Goal: Task Accomplishment & Management: Manage account settings

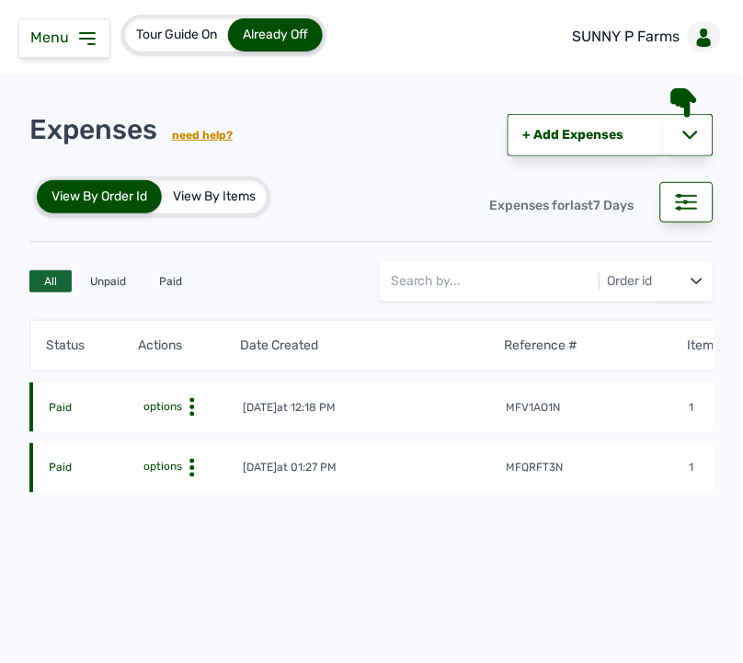
click at [409, 21] on div "Tour Guide On Already Off SUNNY P Farms" at bounding box center [371, 37] width 743 height 74
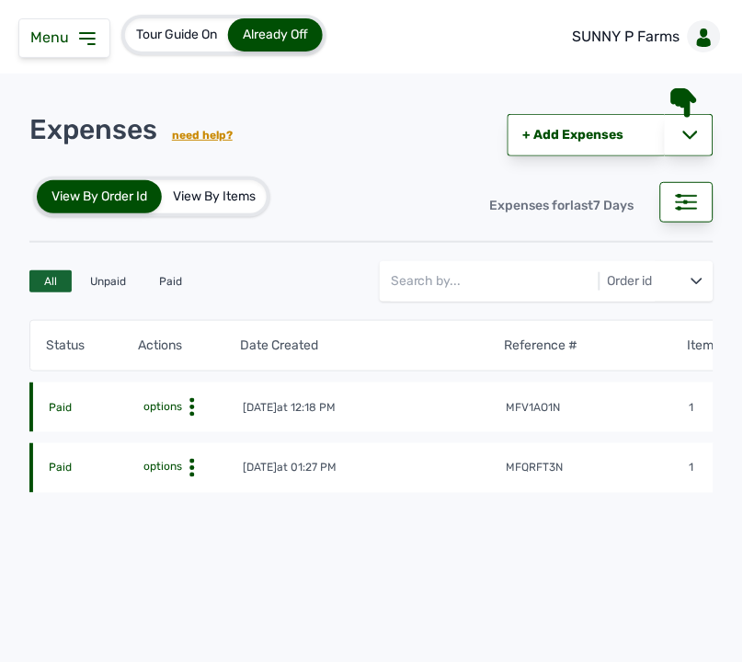
click at [409, 21] on div "Tour Guide On Already Off SUNNY P Farms" at bounding box center [371, 37] width 743 height 74
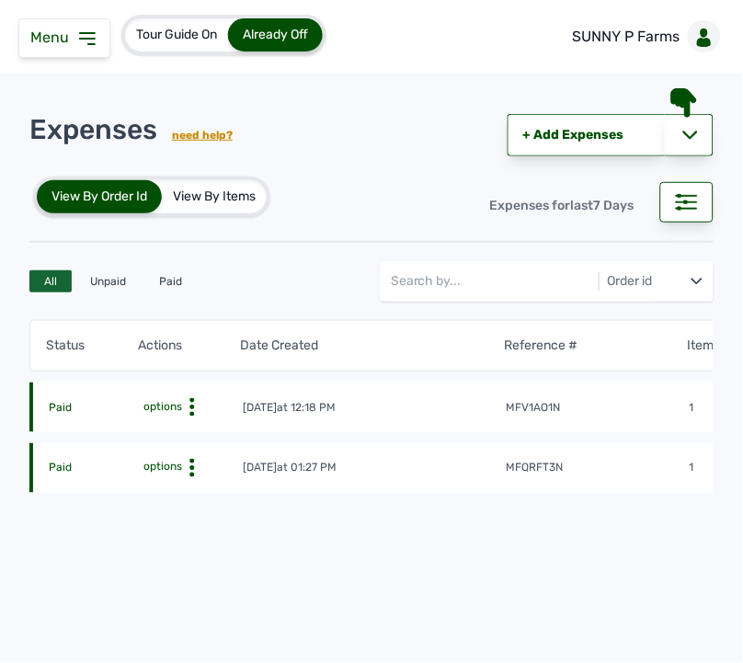
click at [93, 31] on icon at bounding box center [87, 39] width 22 height 22
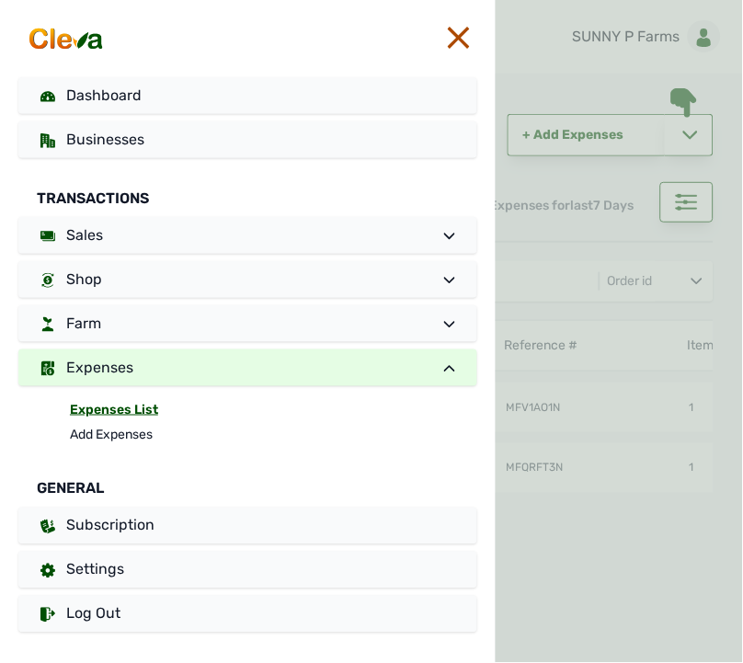
click at [559, 92] on div at bounding box center [620, 331] width 248 height 663
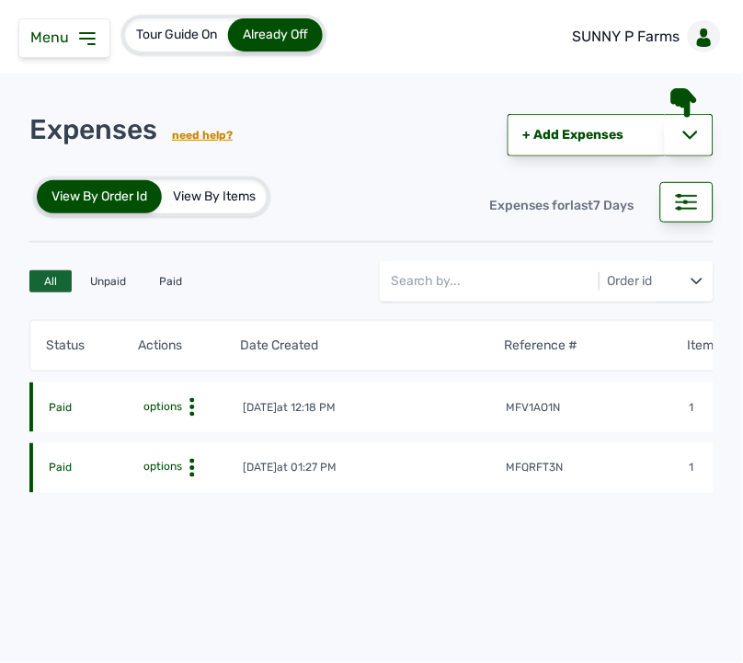
click at [58, 43] on span "Menu" at bounding box center [53, 37] width 46 height 17
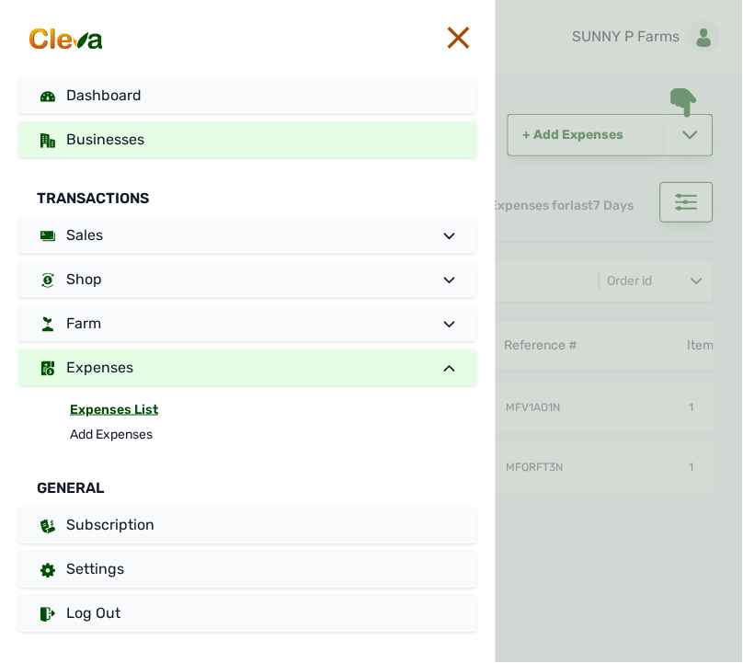
click at [109, 145] on span "Businesses" at bounding box center [105, 139] width 78 height 17
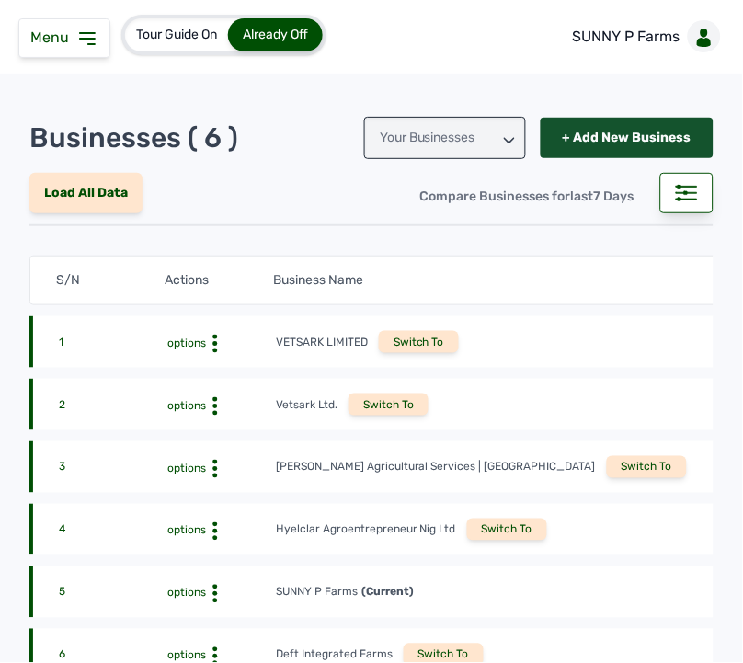
click at [582, 135] on div "+ Add New Business" at bounding box center [627, 138] width 173 height 40
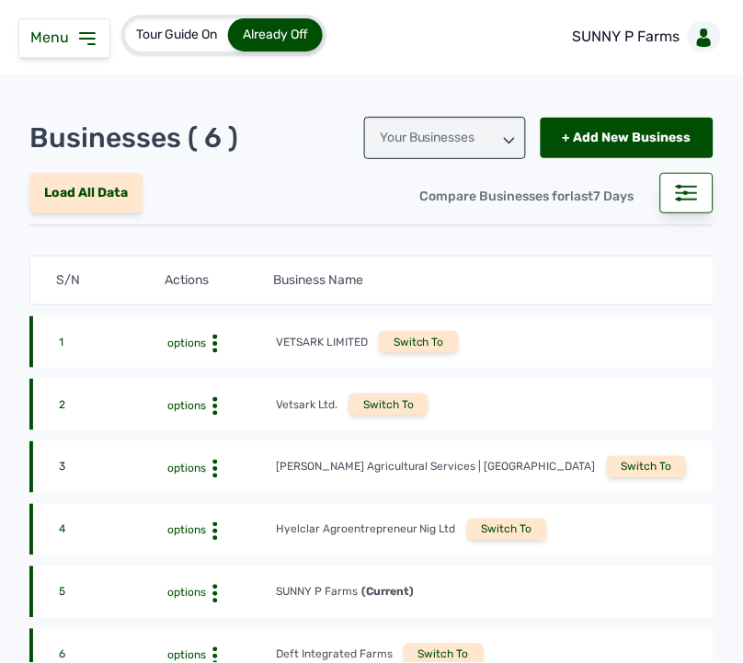
scroll to position [209, 0]
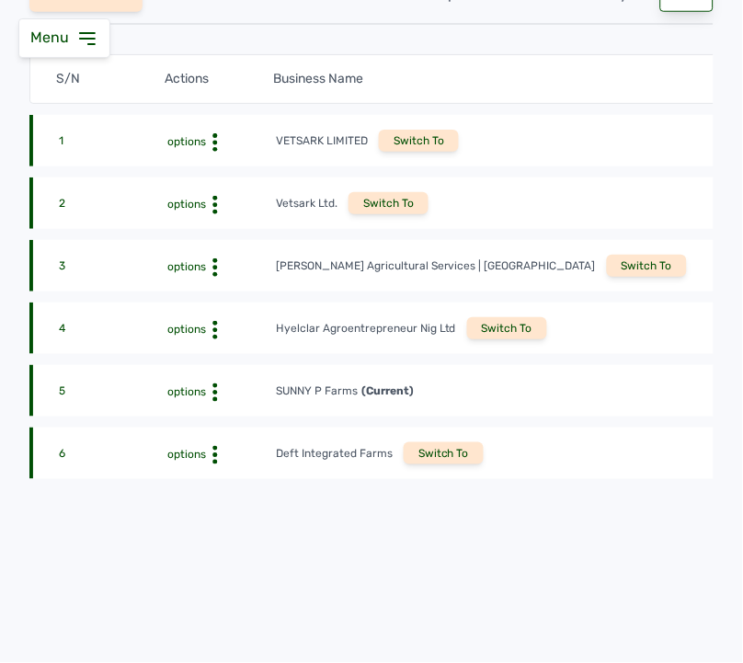
click at [442, 446] on div "Switch To" at bounding box center [444, 454] width 80 height 22
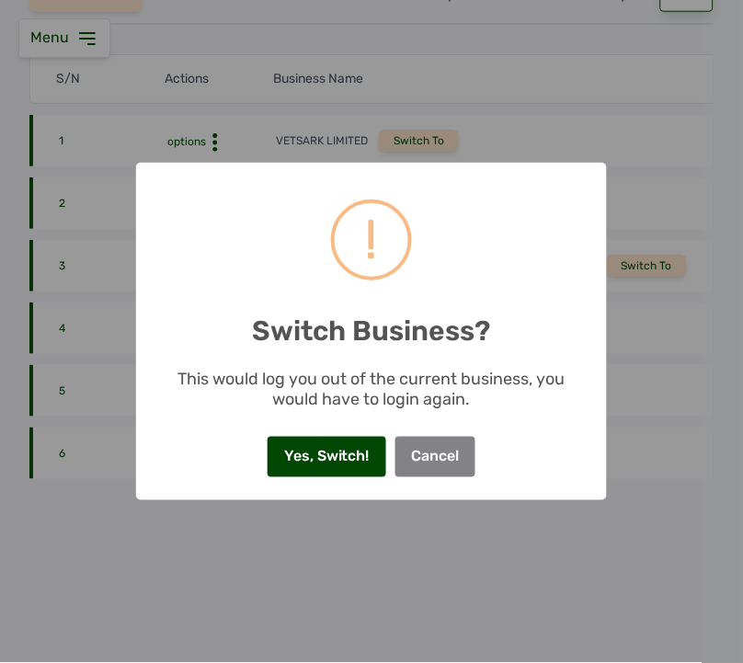
click at [343, 448] on button "Yes, Switch!" at bounding box center [327, 457] width 118 height 40
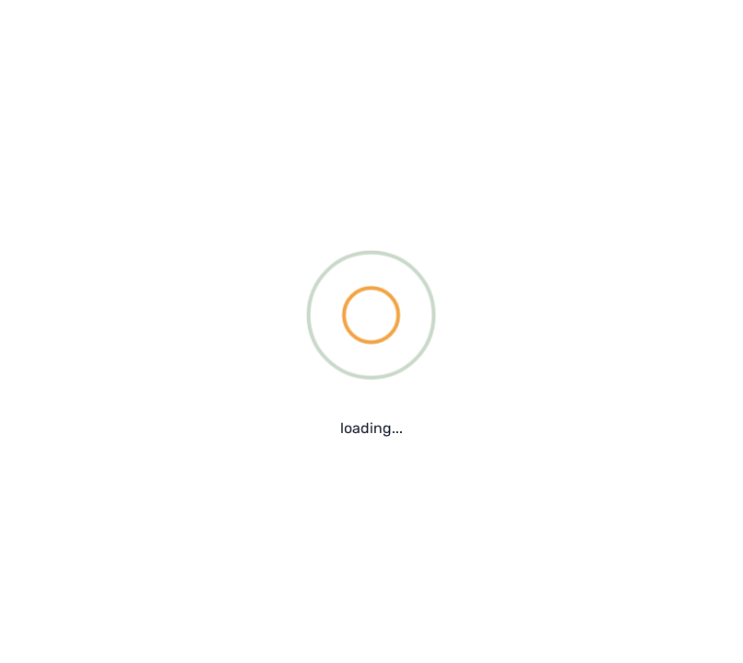
scroll to position [0, 0]
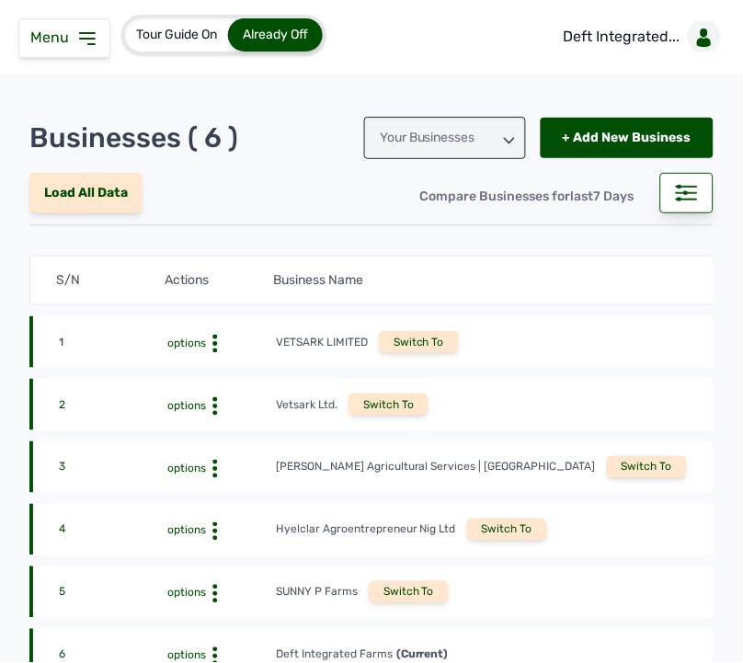
click at [605, 379] on div "2 options Vetsark Ltd. Switch To" at bounding box center [382, 405] width 707 height 52
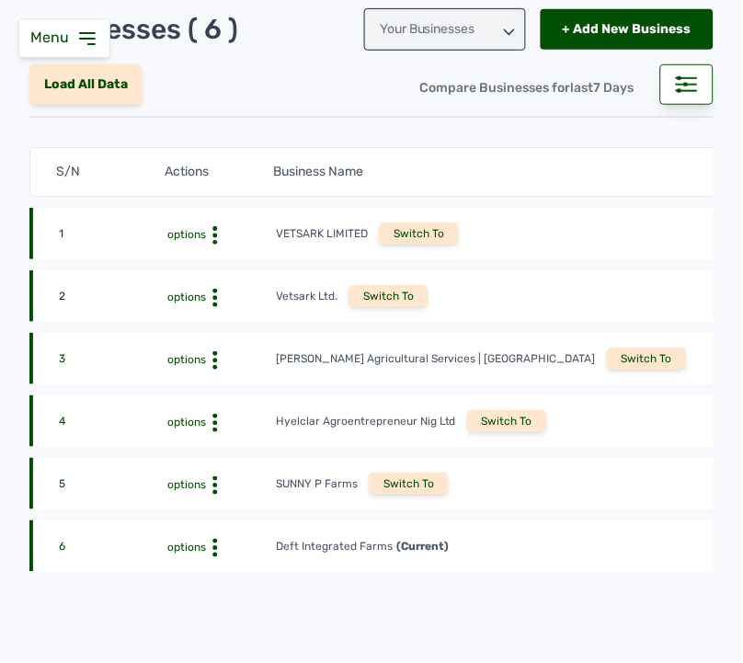
scroll to position [209, 0]
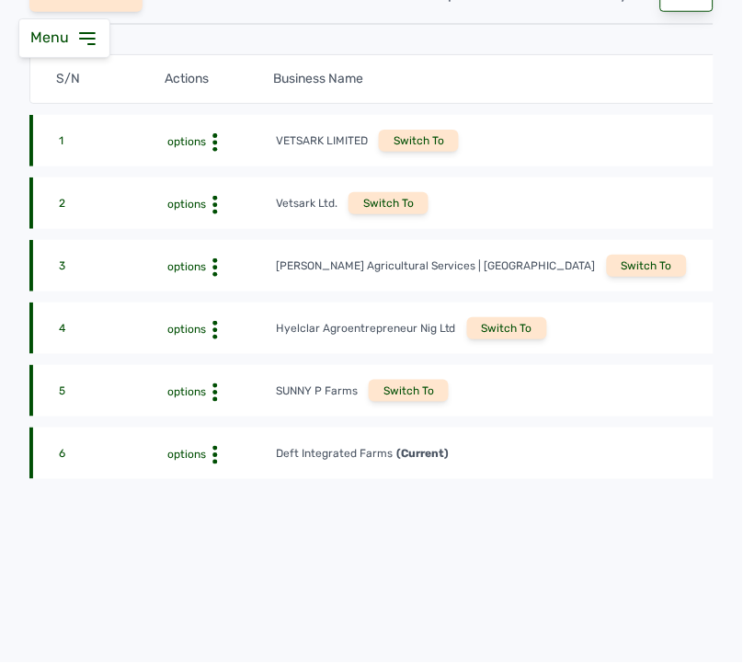
click at [213, 460] on circle at bounding box center [215, 462] width 5 height 5
click at [215, 473] on div "View Profile" at bounding box center [217, 484] width 116 height 22
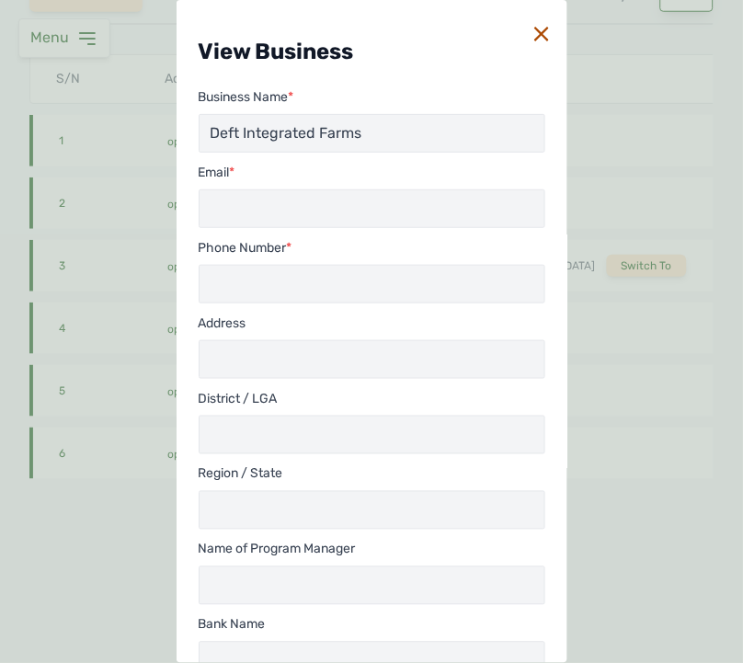
click at [535, 29] on icon at bounding box center [542, 34] width 15 height 15
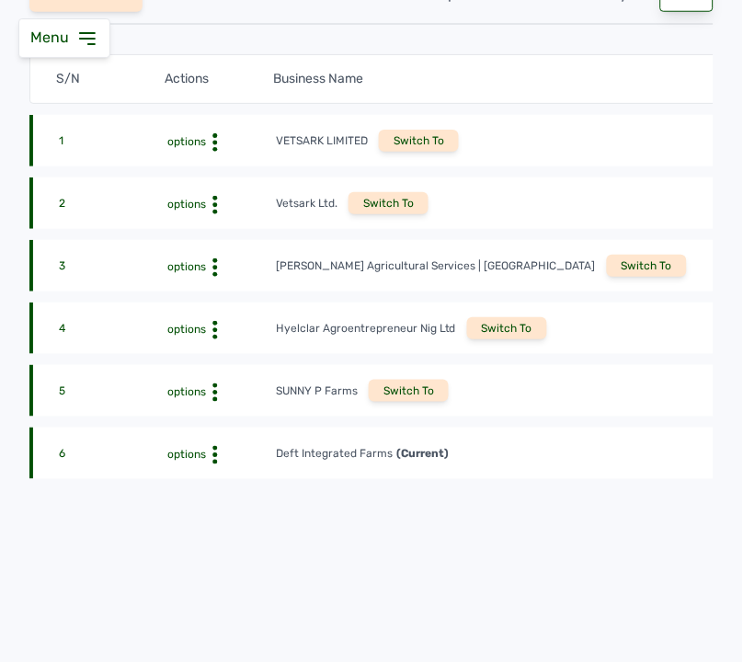
scroll to position [0, 0]
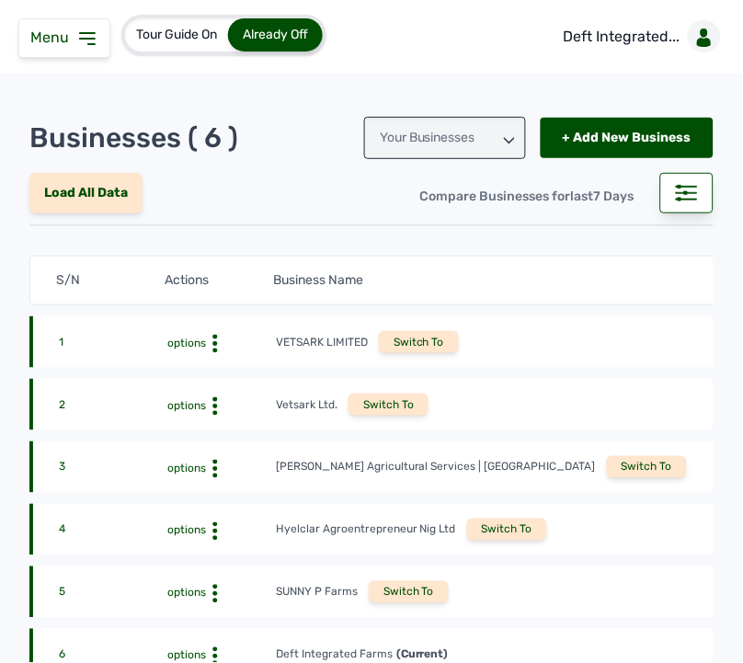
click at [88, 46] on icon at bounding box center [87, 39] width 22 height 22
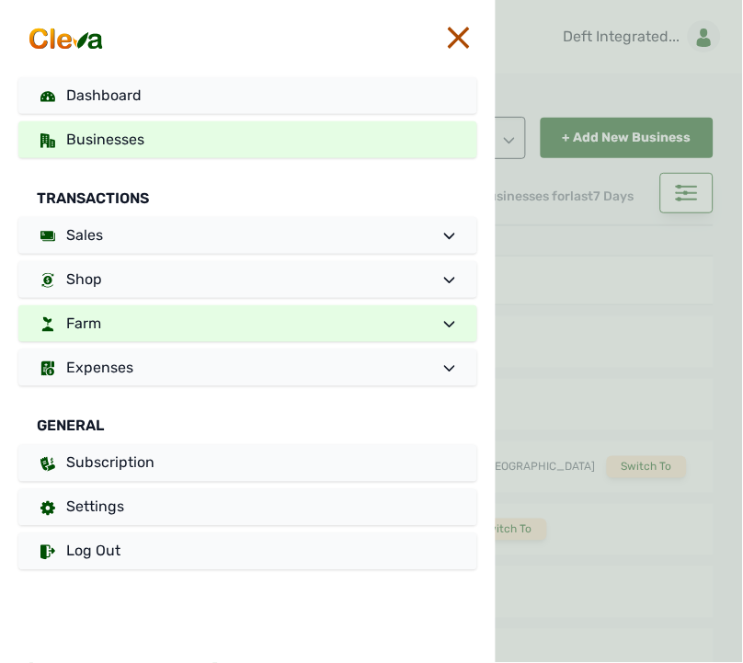
click at [154, 319] on link "Farm" at bounding box center [247, 323] width 459 height 37
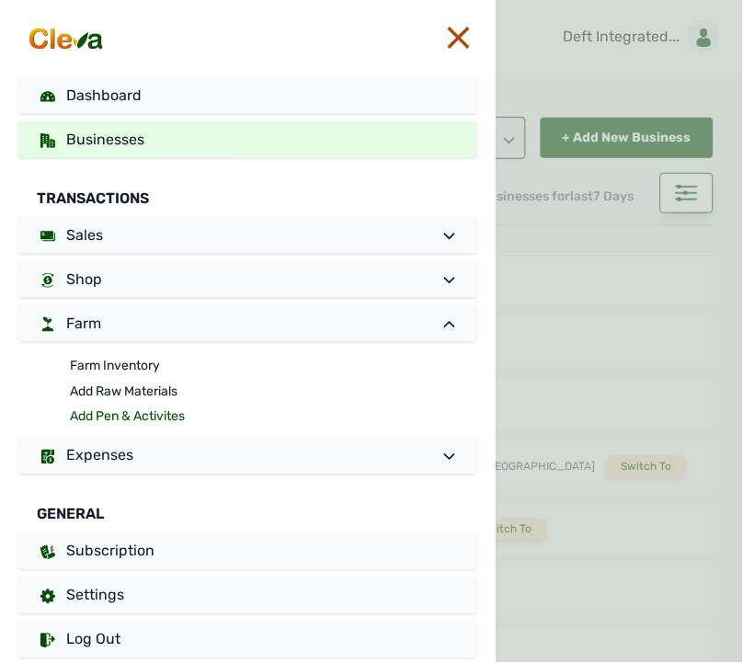
click at [124, 418] on link "Add Pen & Activites" at bounding box center [274, 418] width 408 height 26
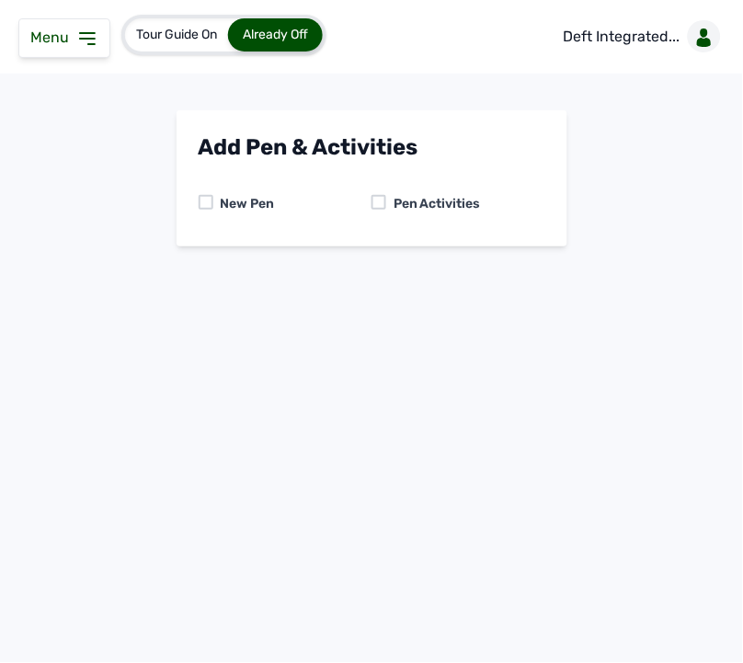
click at [206, 201] on div at bounding box center [206, 202] width 15 height 15
select select "0"
select select
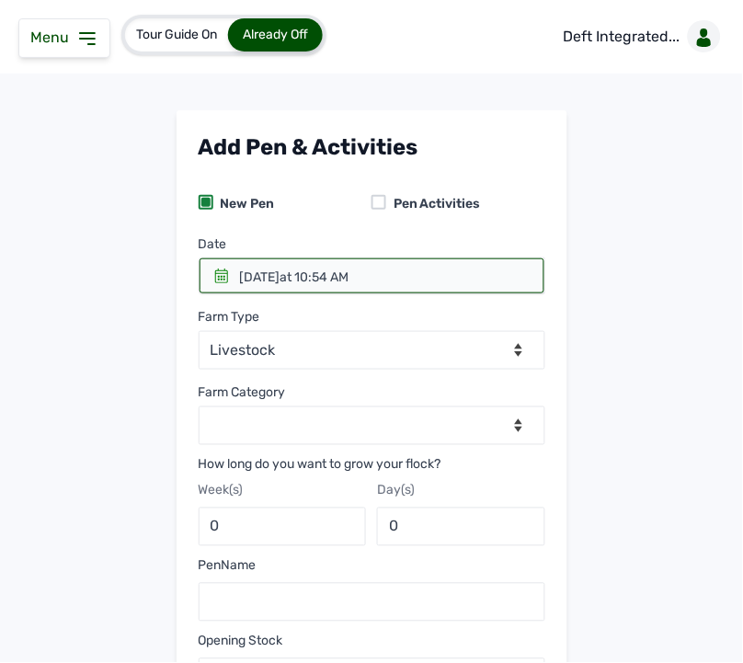
click at [600, 156] on main "Add Pen & Activities New Pen Pen Activities Date < [DATE] > Sun Mon Tue Wed Thu…" at bounding box center [371, 541] width 743 height 863
click at [378, 205] on div at bounding box center [379, 202] width 15 height 15
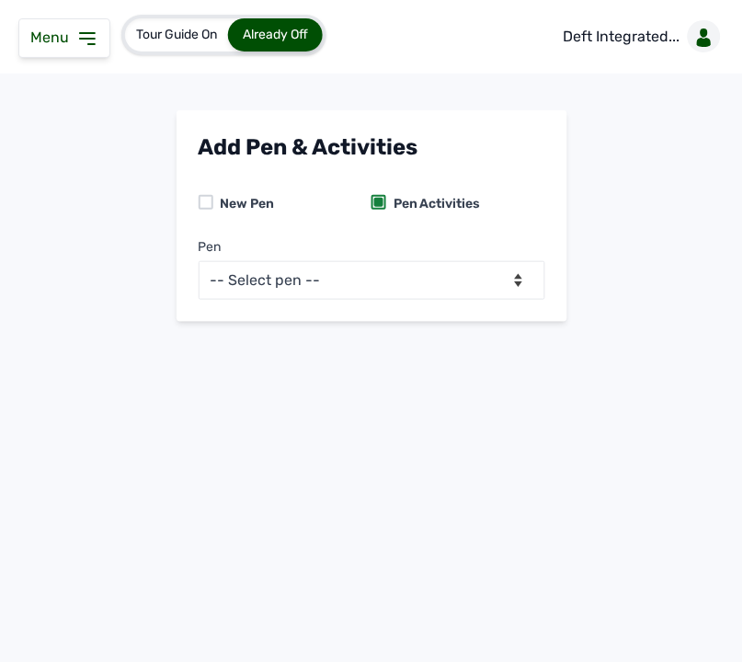
click at [81, 33] on icon at bounding box center [87, 39] width 22 height 22
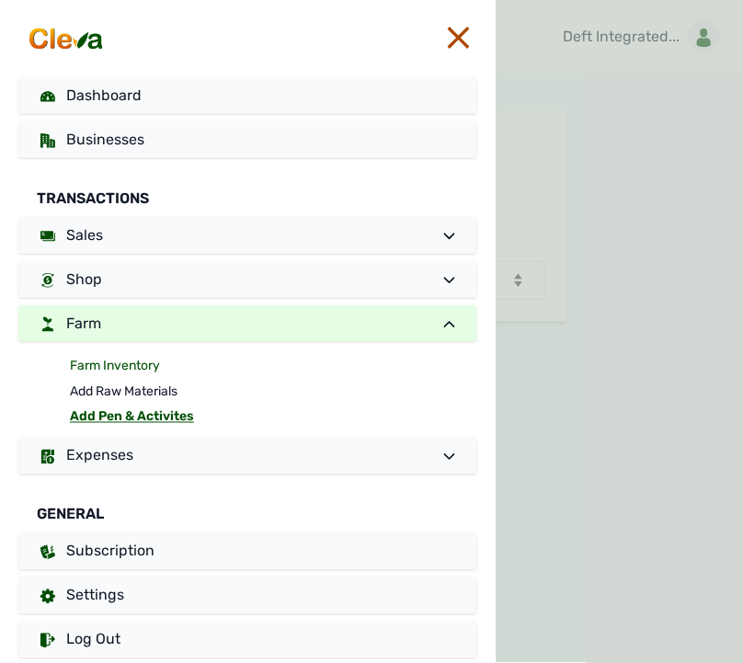
click at [135, 363] on link "Farm Inventory" at bounding box center [274, 366] width 408 height 26
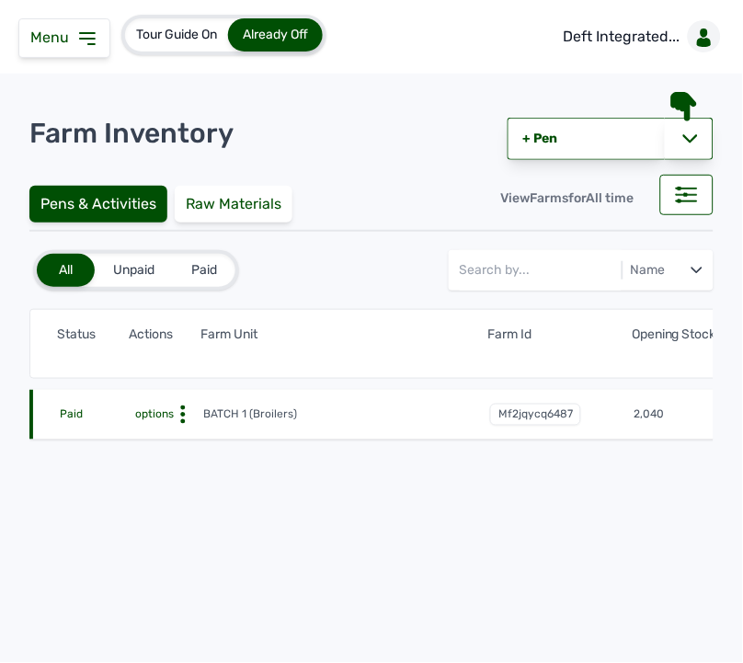
click at [182, 409] on circle at bounding box center [183, 408] width 5 height 5
